Goal: Transaction & Acquisition: Purchase product/service

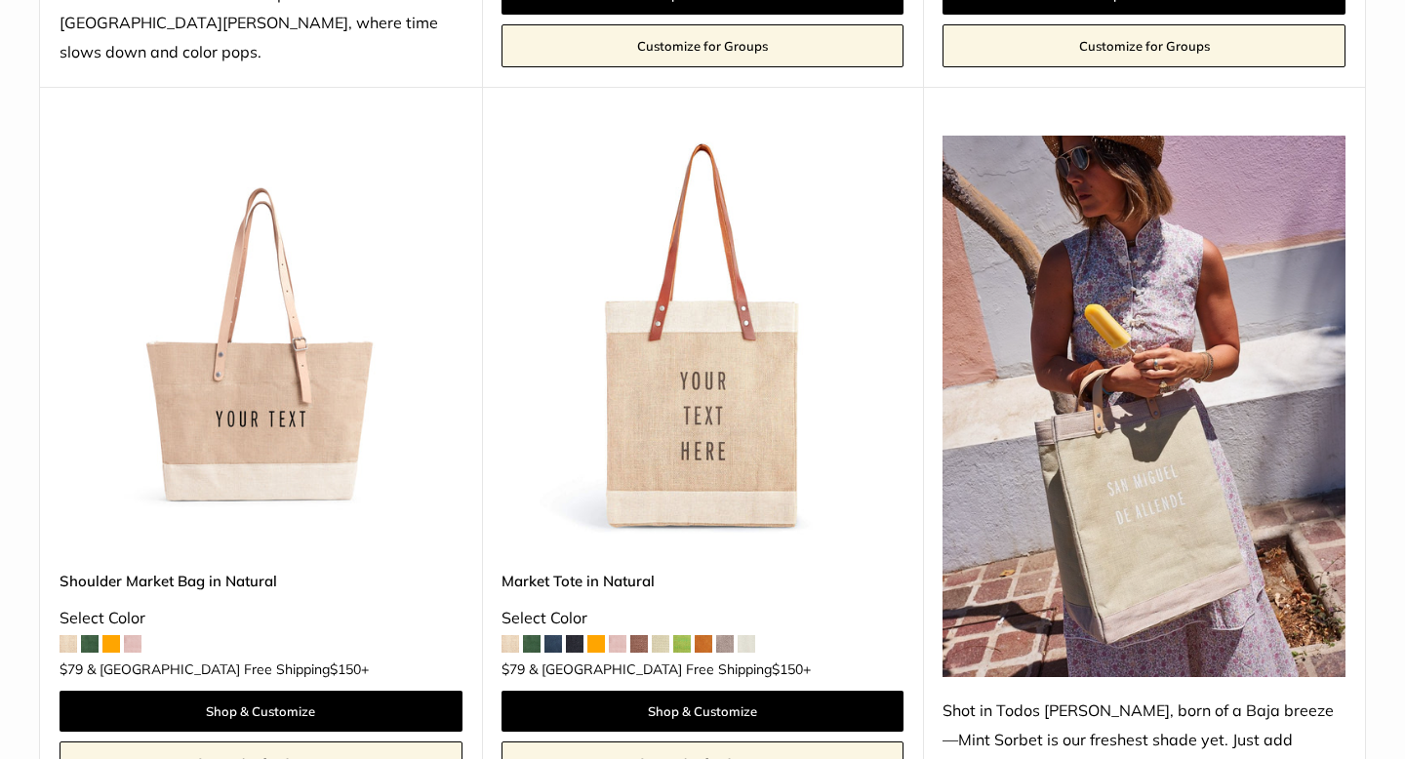
scroll to position [986, 0]
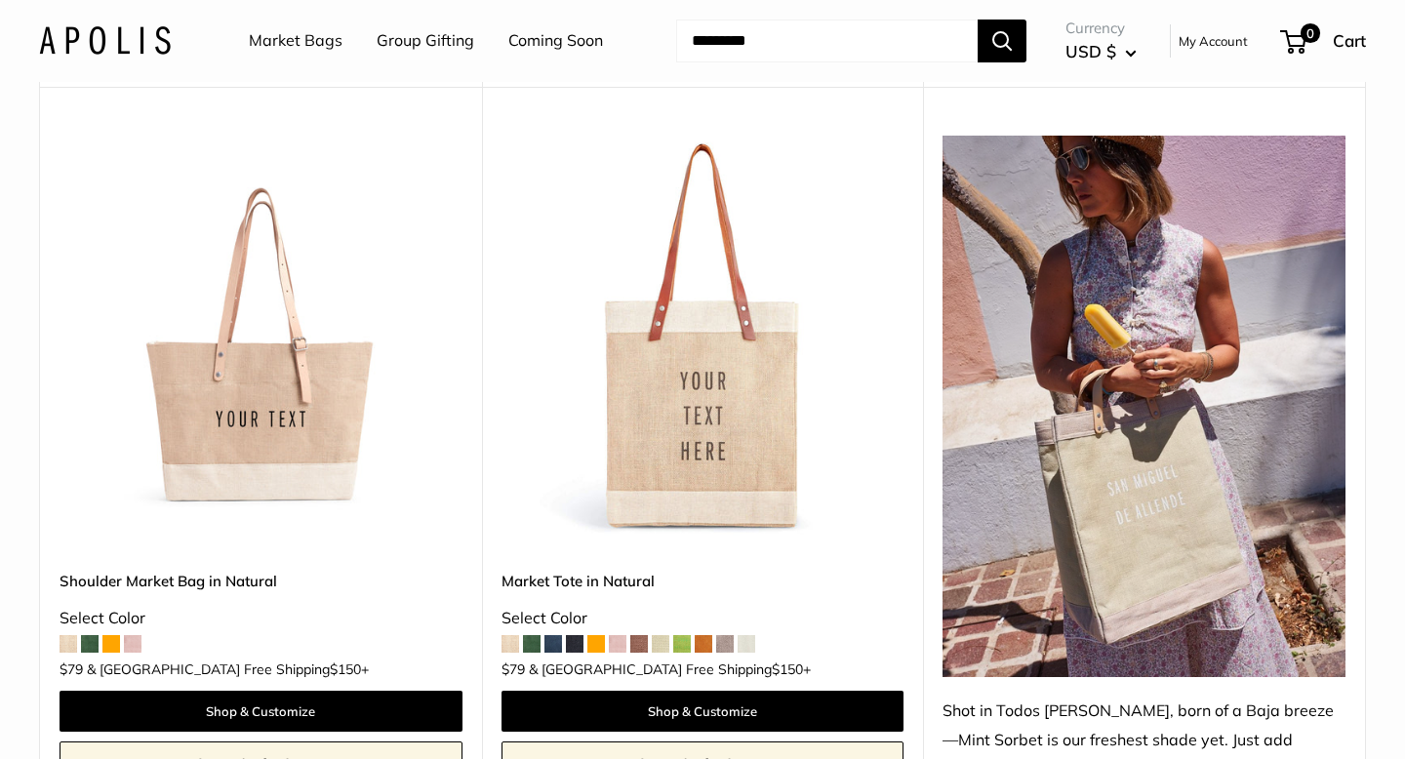
click at [0, 0] on img at bounding box center [0, 0] width 0 height 0
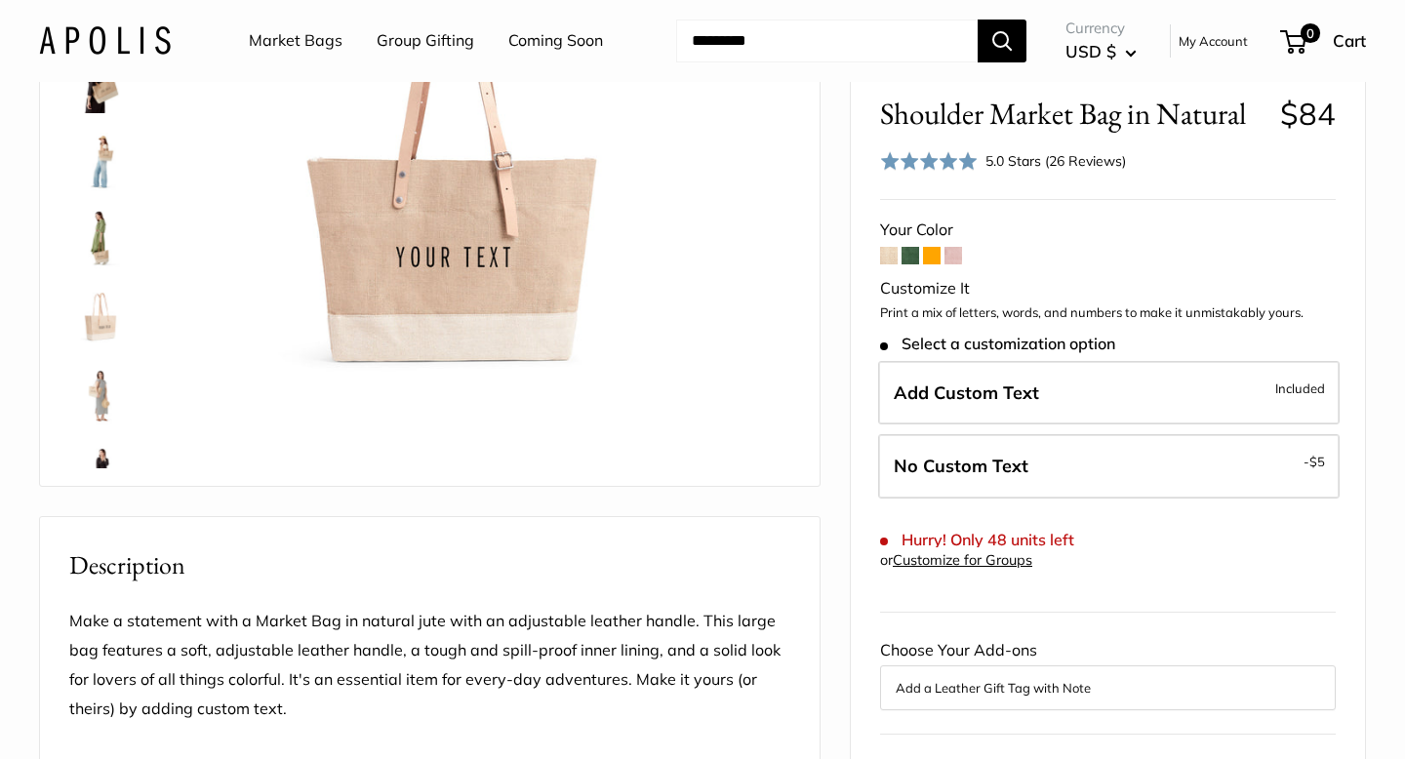
scroll to position [260, 0]
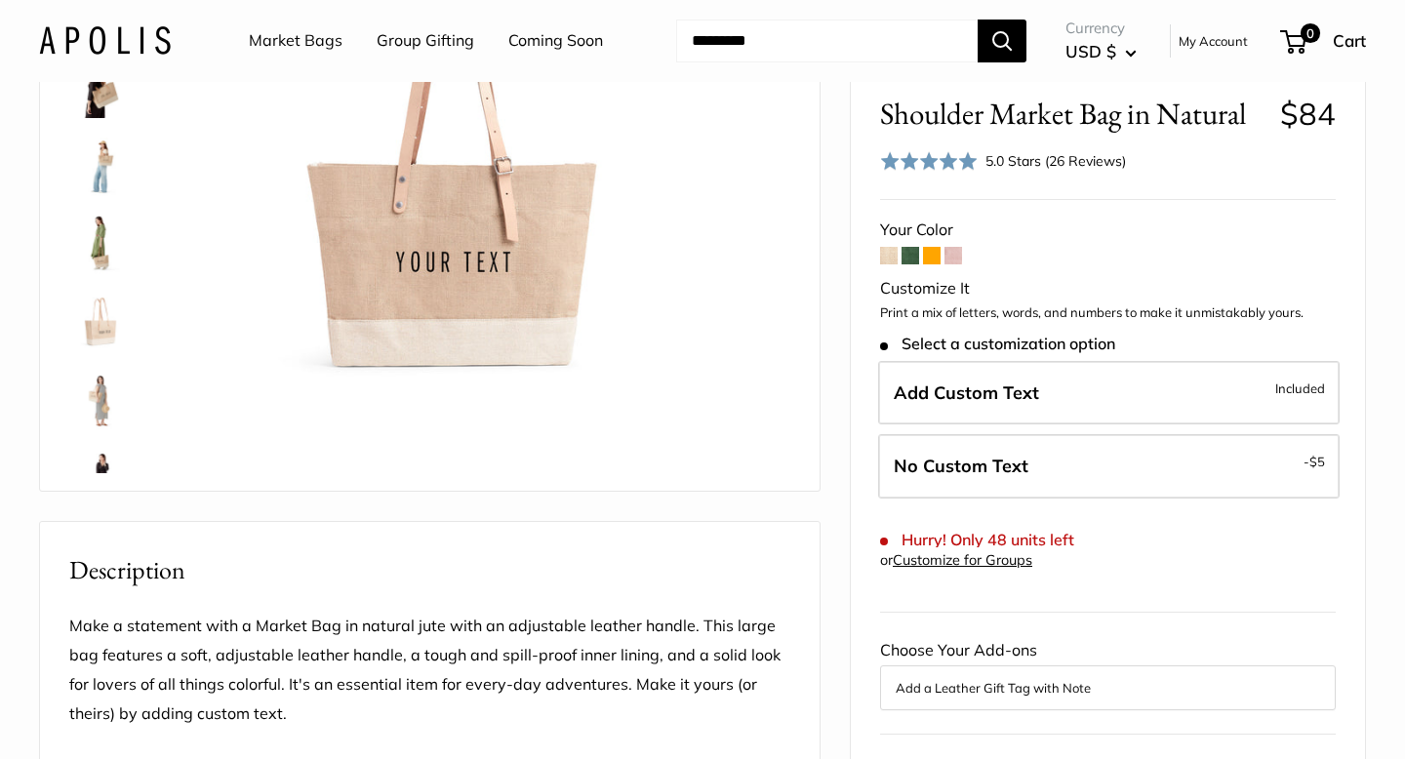
click at [104, 321] on img at bounding box center [100, 321] width 62 height 62
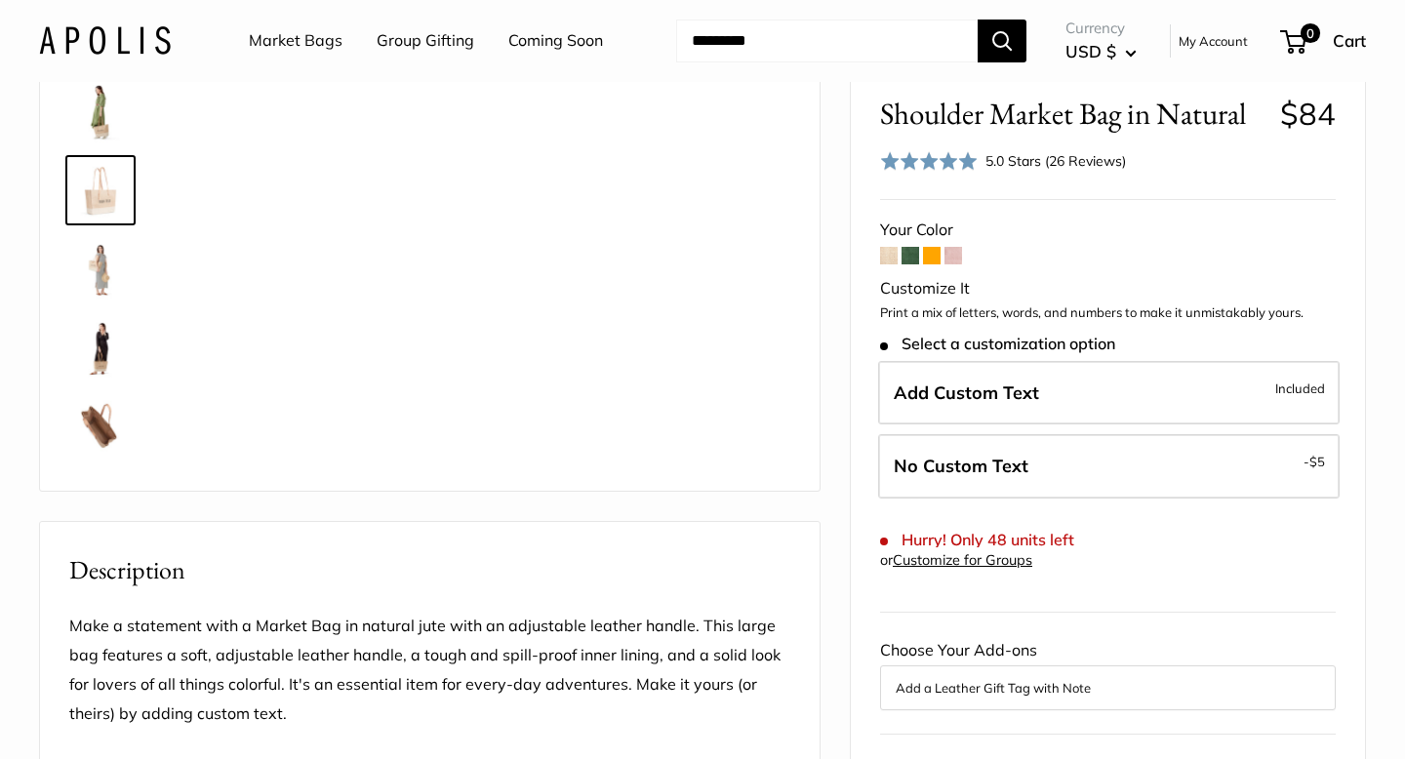
scroll to position [139, 0]
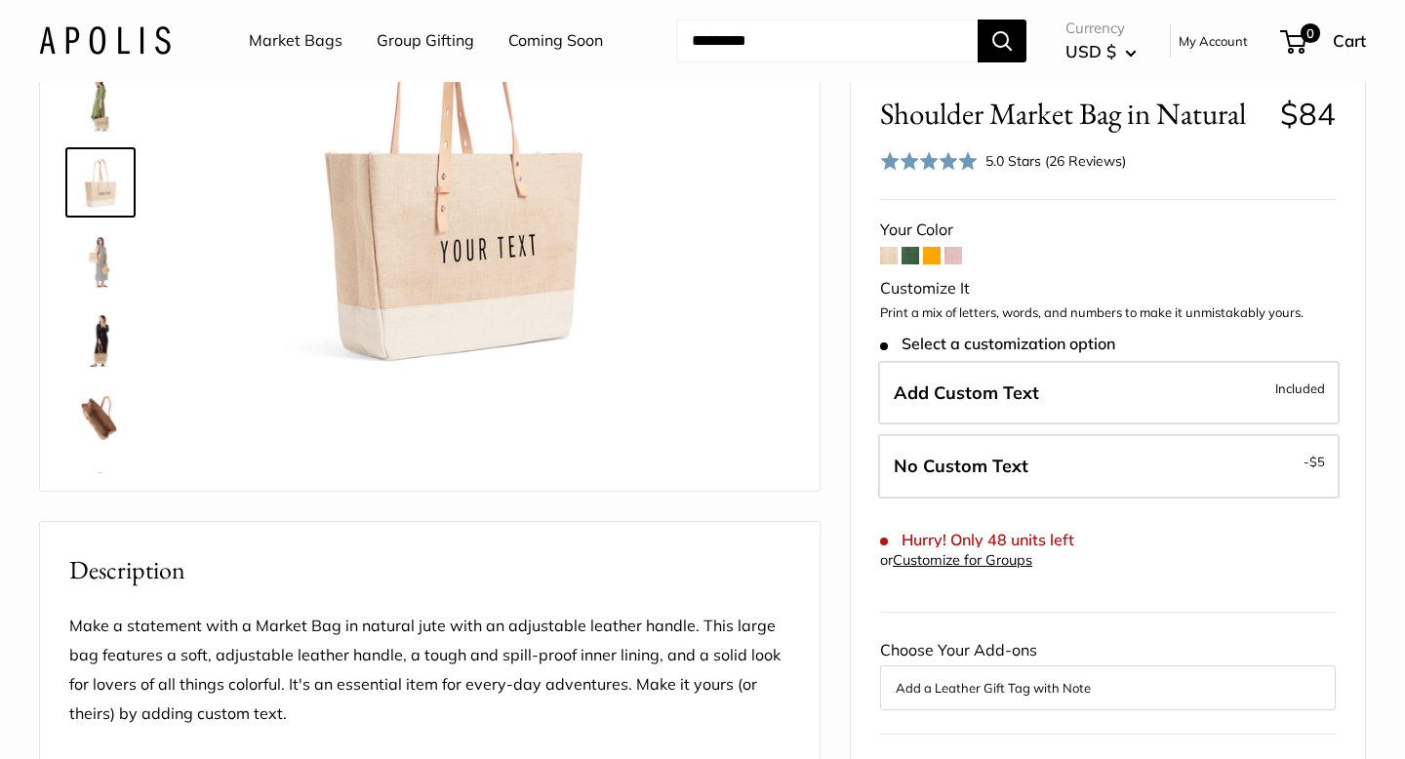
click at [888, 257] on span at bounding box center [889, 256] width 18 height 18
click at [908, 260] on span at bounding box center [910, 256] width 18 height 18
